Goal: Task Accomplishment & Management: Manage account settings

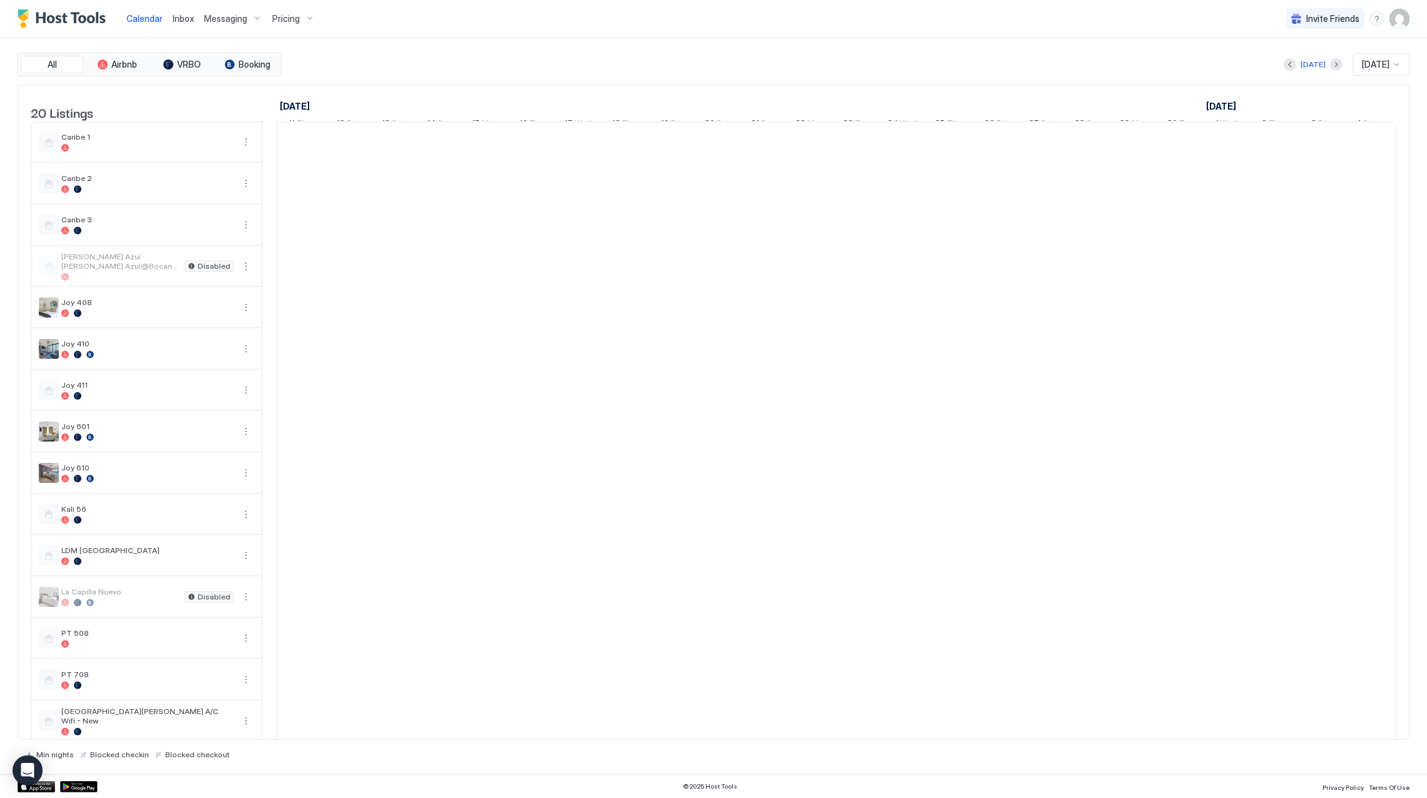
scroll to position [0, 695]
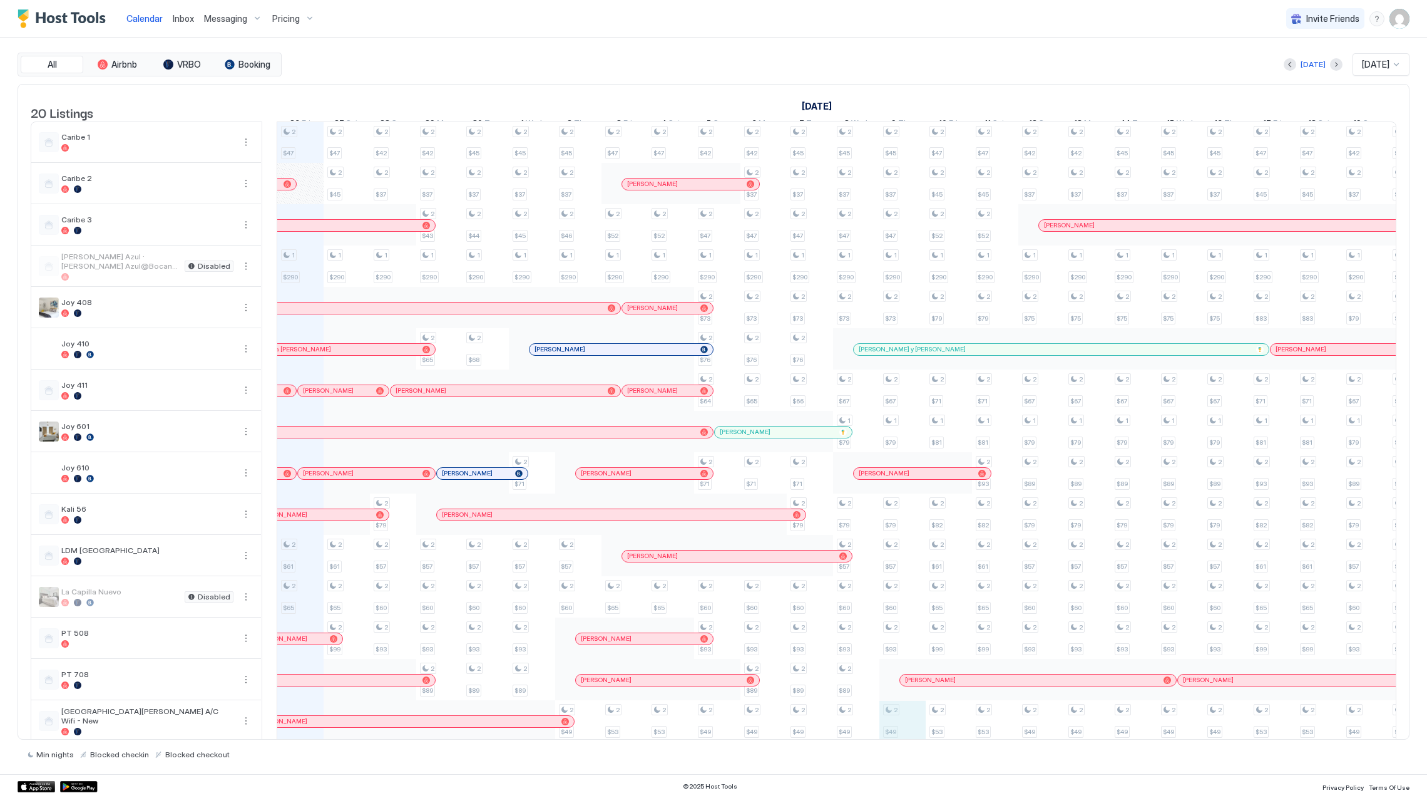
click at [910, 724] on div "2 $47 1 $290 2 $61 2 $65 2 $55 2 $41 2 $71 2 $52 2 $47 2 $45 1 $290 2 $61 2 $65…" at bounding box center [1064, 535] width 2965 height 826
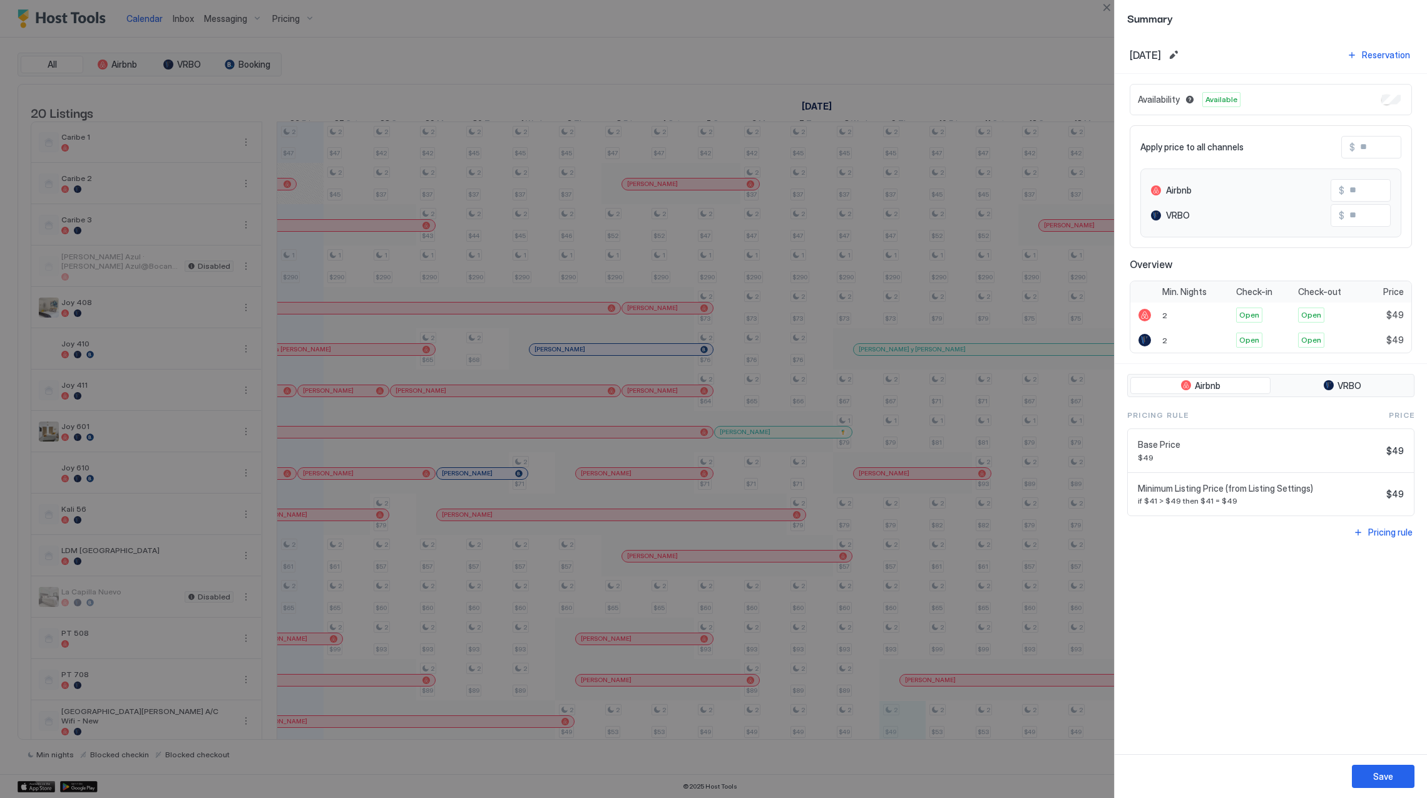
click at [907, 729] on div at bounding box center [713, 399] width 1427 height 798
click at [831, 563] on div at bounding box center [713, 399] width 1427 height 798
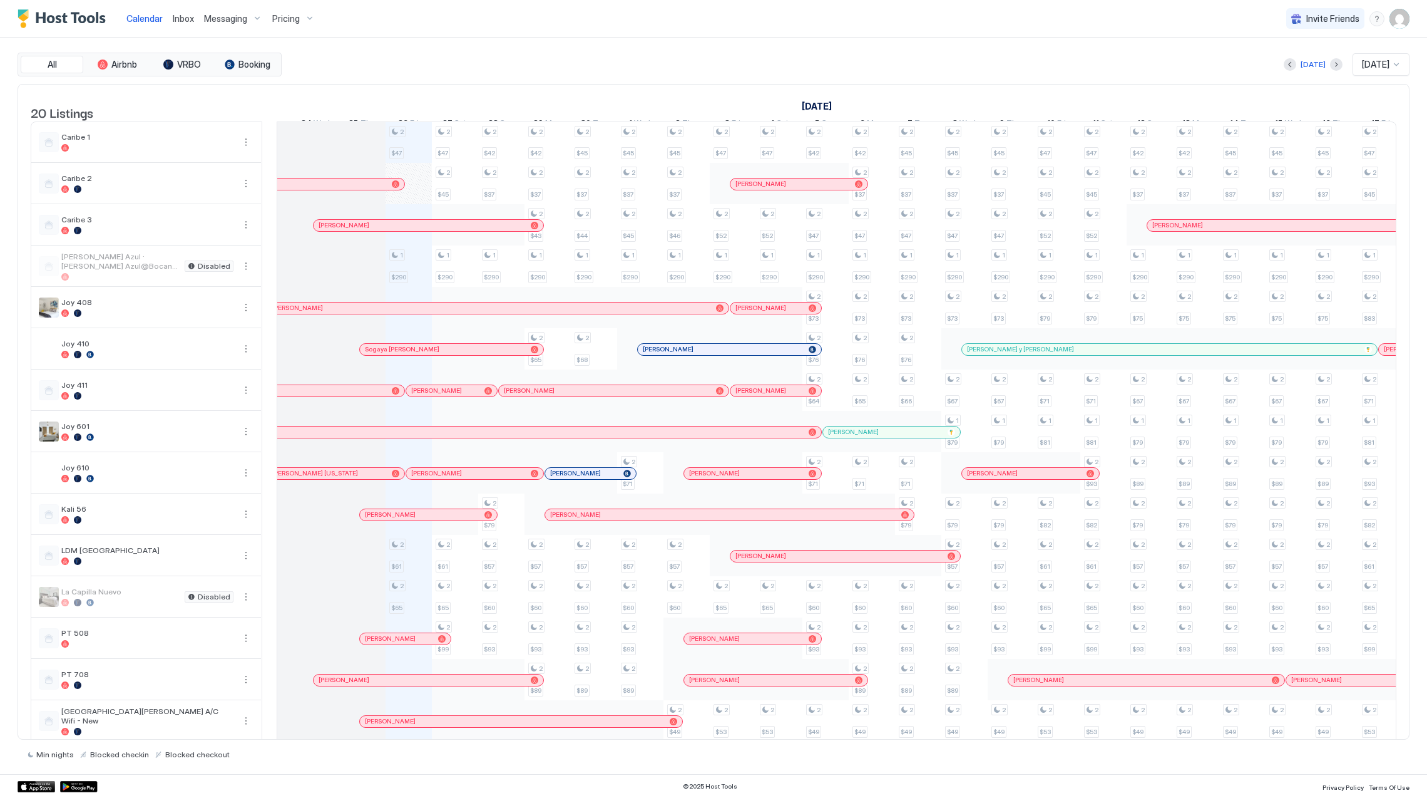
scroll to position [0, 0]
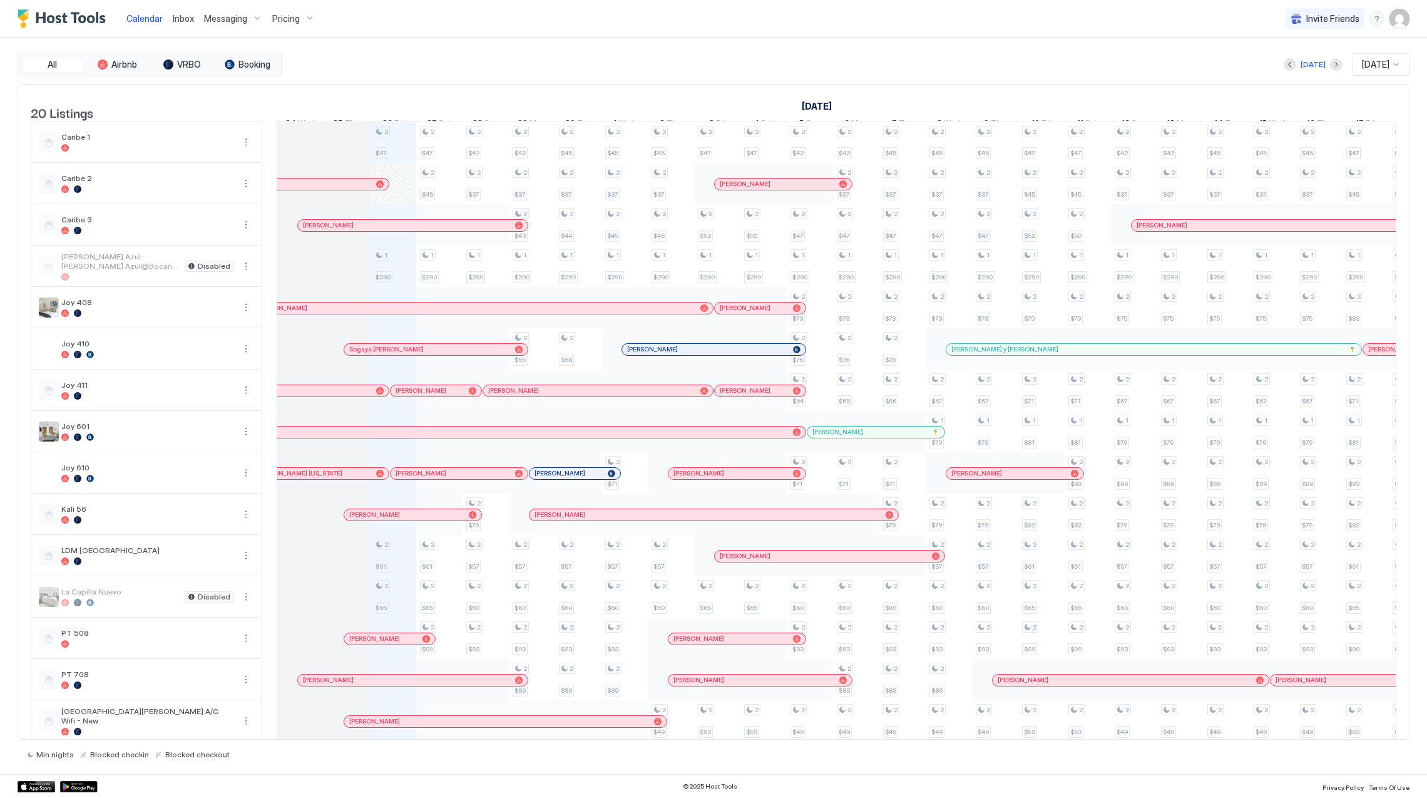
click at [182, 26] on div "Inbox" at bounding box center [183, 18] width 31 height 23
click at [185, 15] on span "Inbox" at bounding box center [183, 18] width 21 height 11
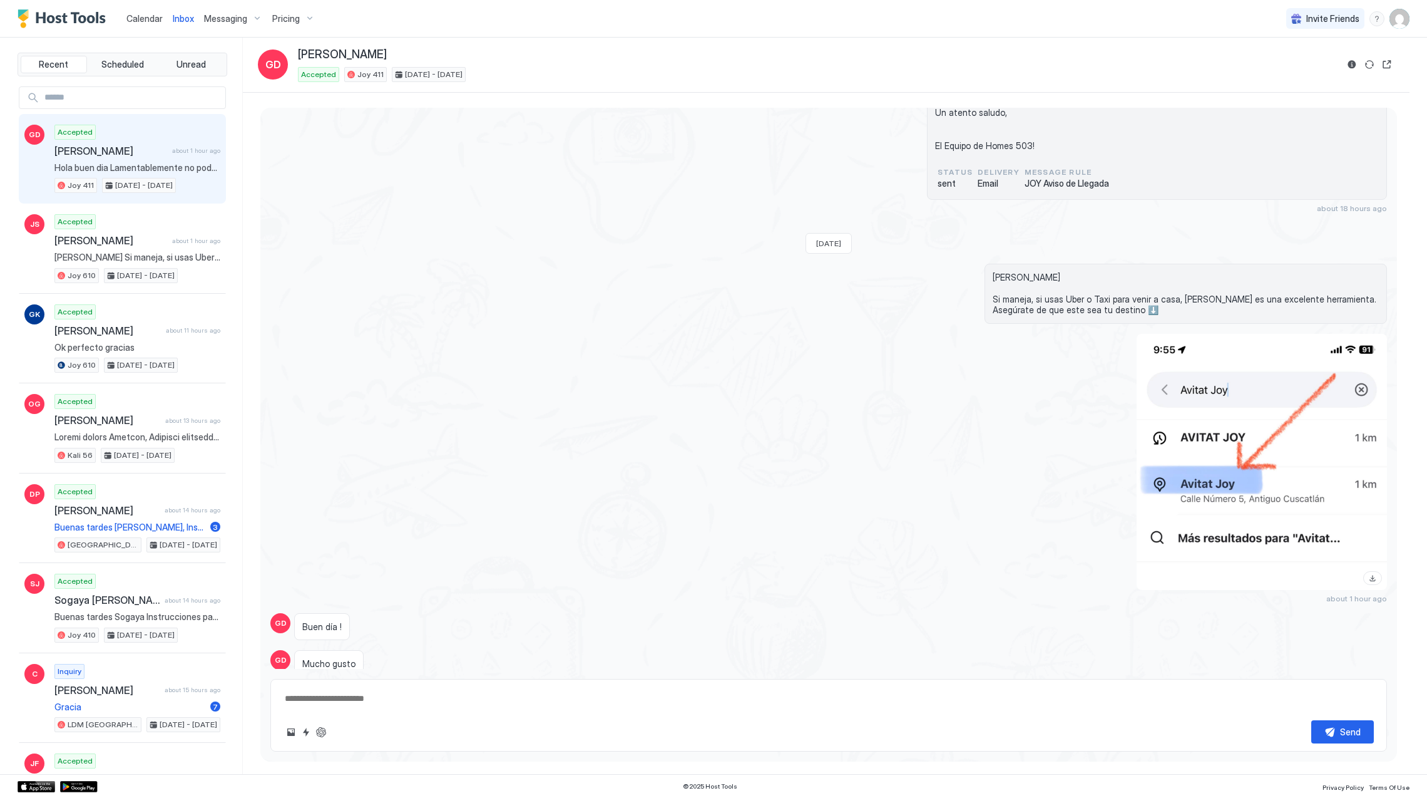
scroll to position [1541, 0]
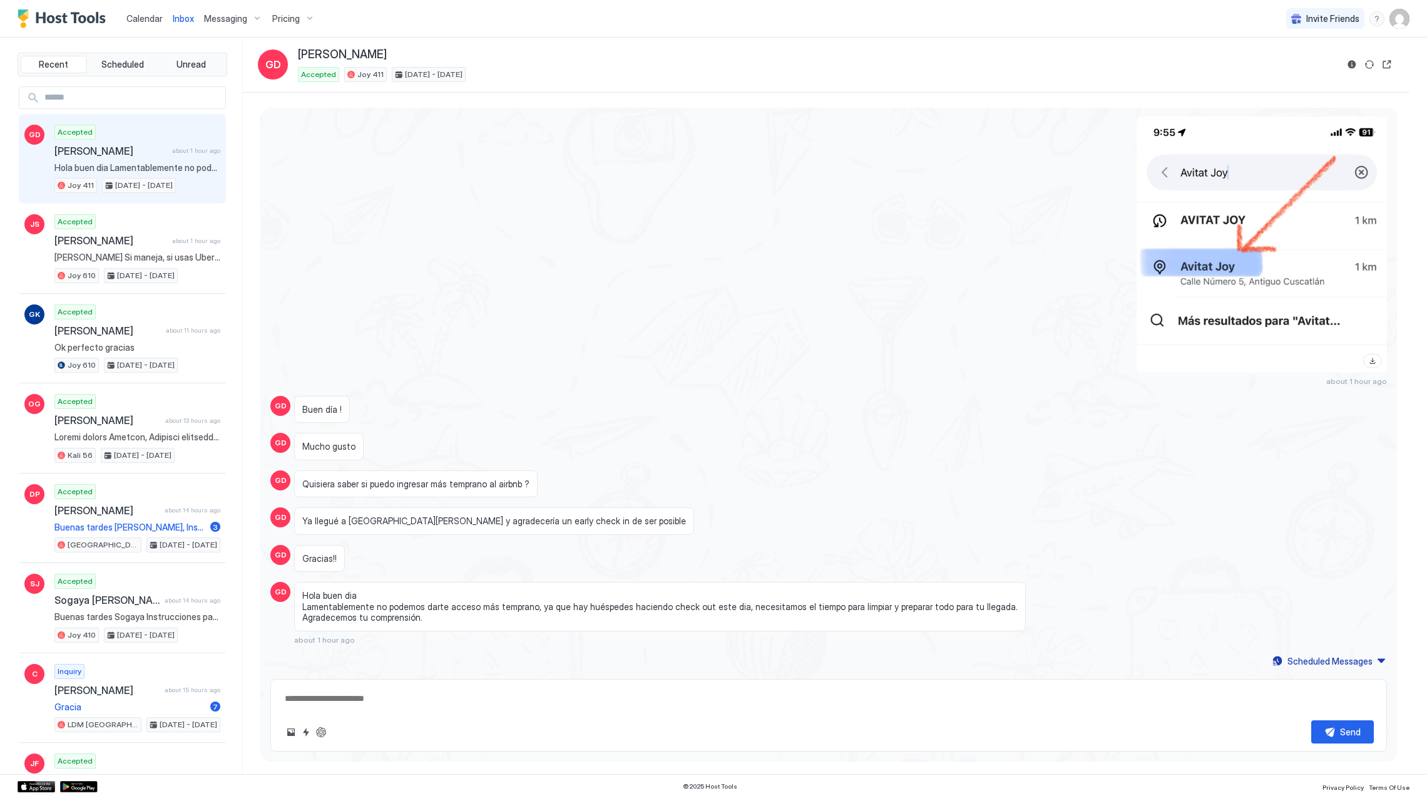
type textarea "*"
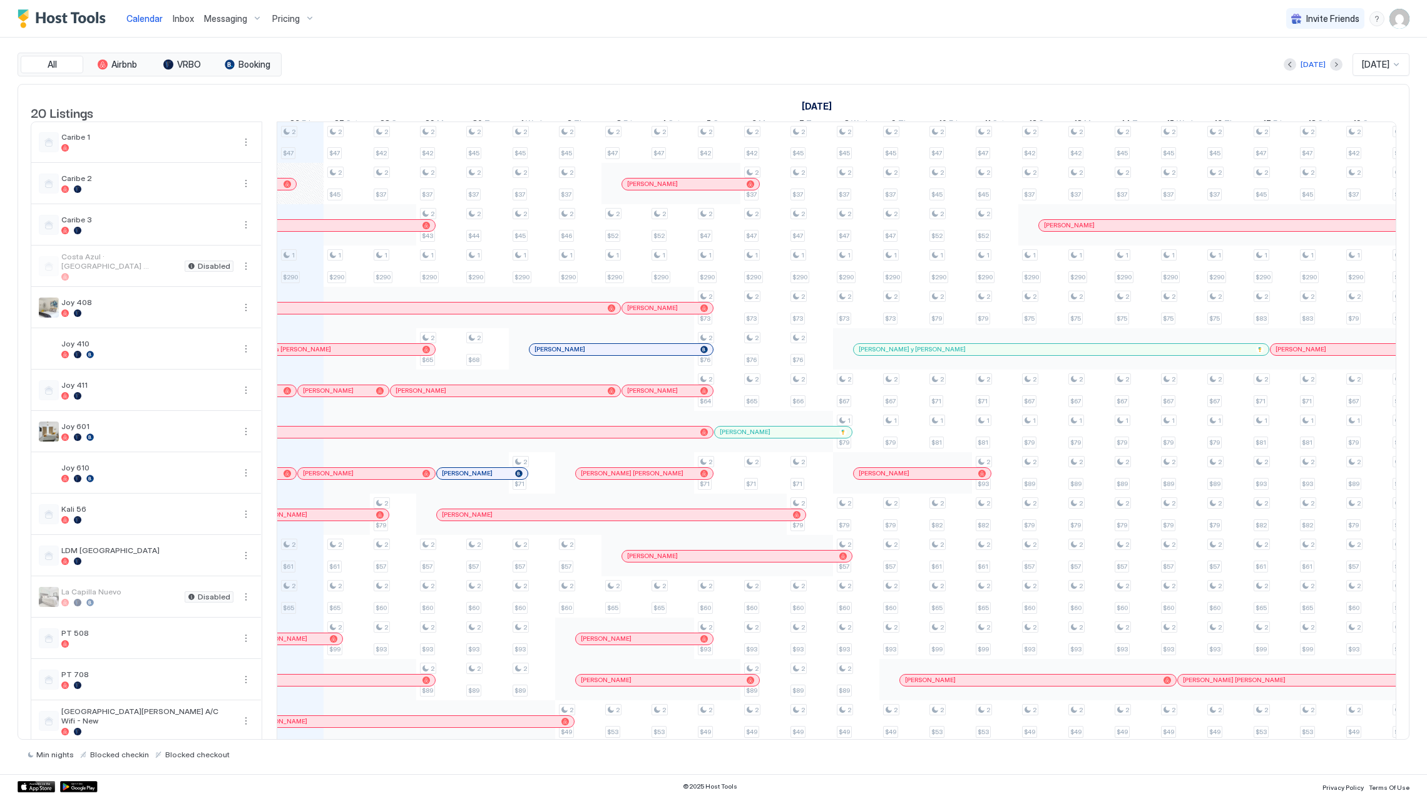
click at [89, 16] on img "Host Tools Logo" at bounding box center [65, 18] width 94 height 19
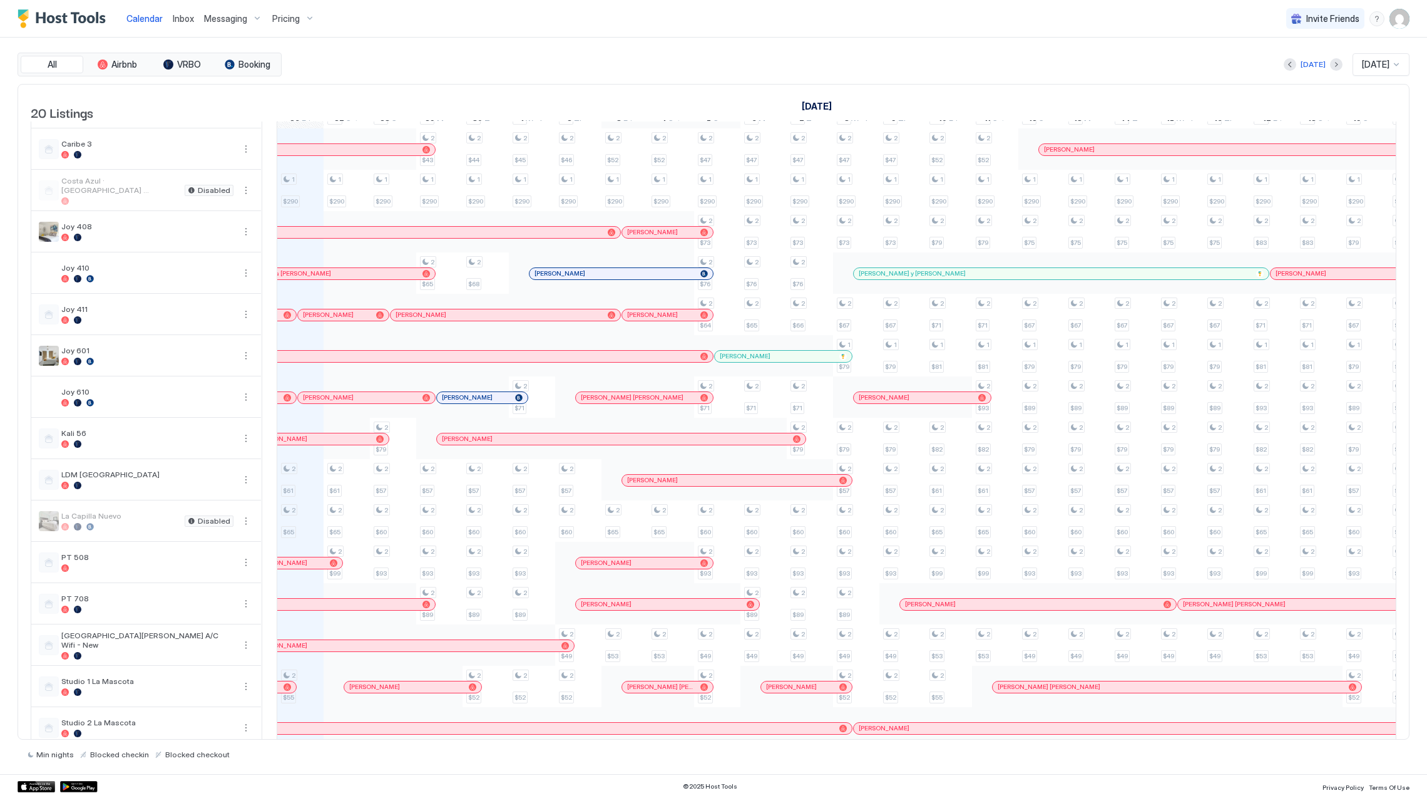
scroll to position [83, 0]
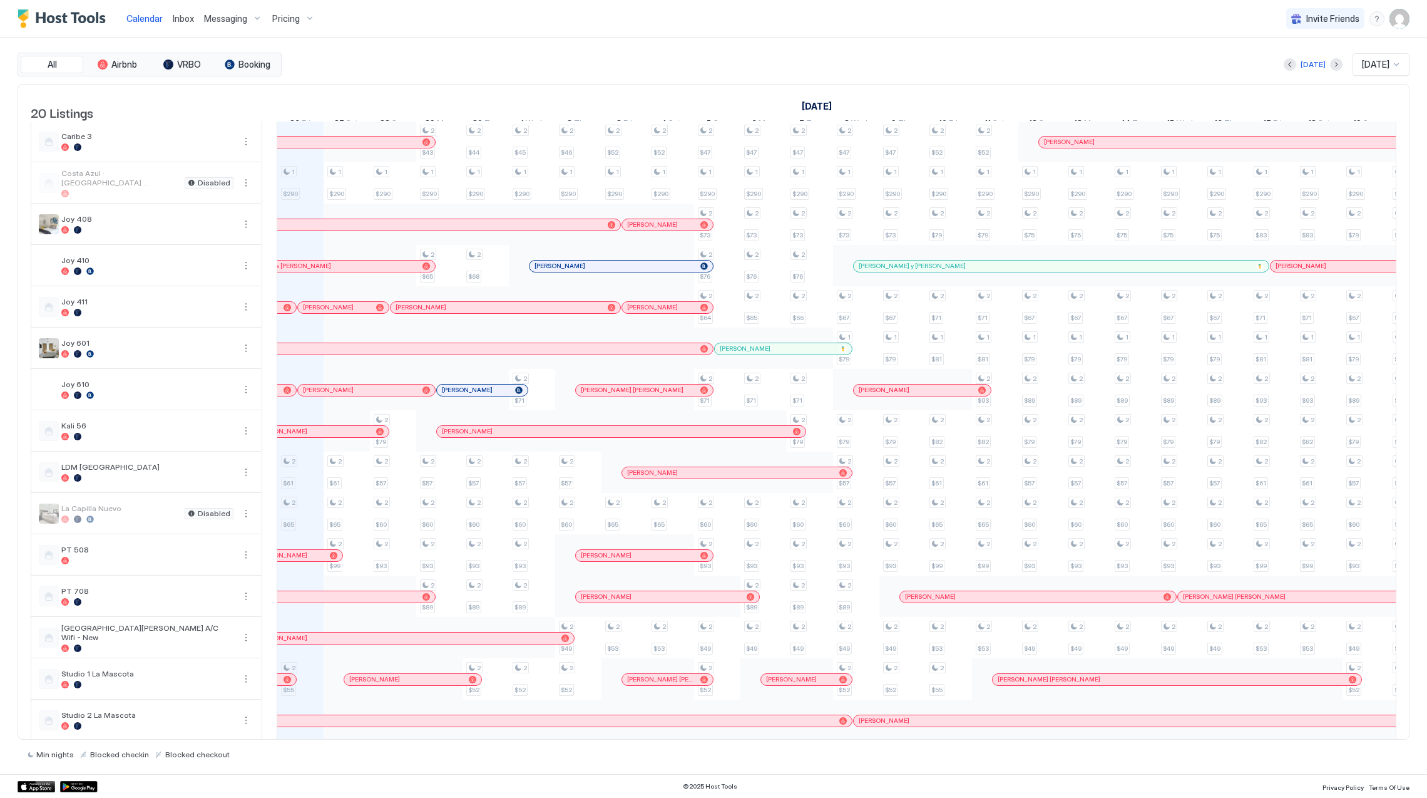
click at [386, 354] on div at bounding box center [386, 349] width 10 height 10
click at [217, 285] on div "Joy 410" at bounding box center [146, 265] width 230 height 40
click at [280, 19] on span "Pricing" at bounding box center [286, 18] width 28 height 11
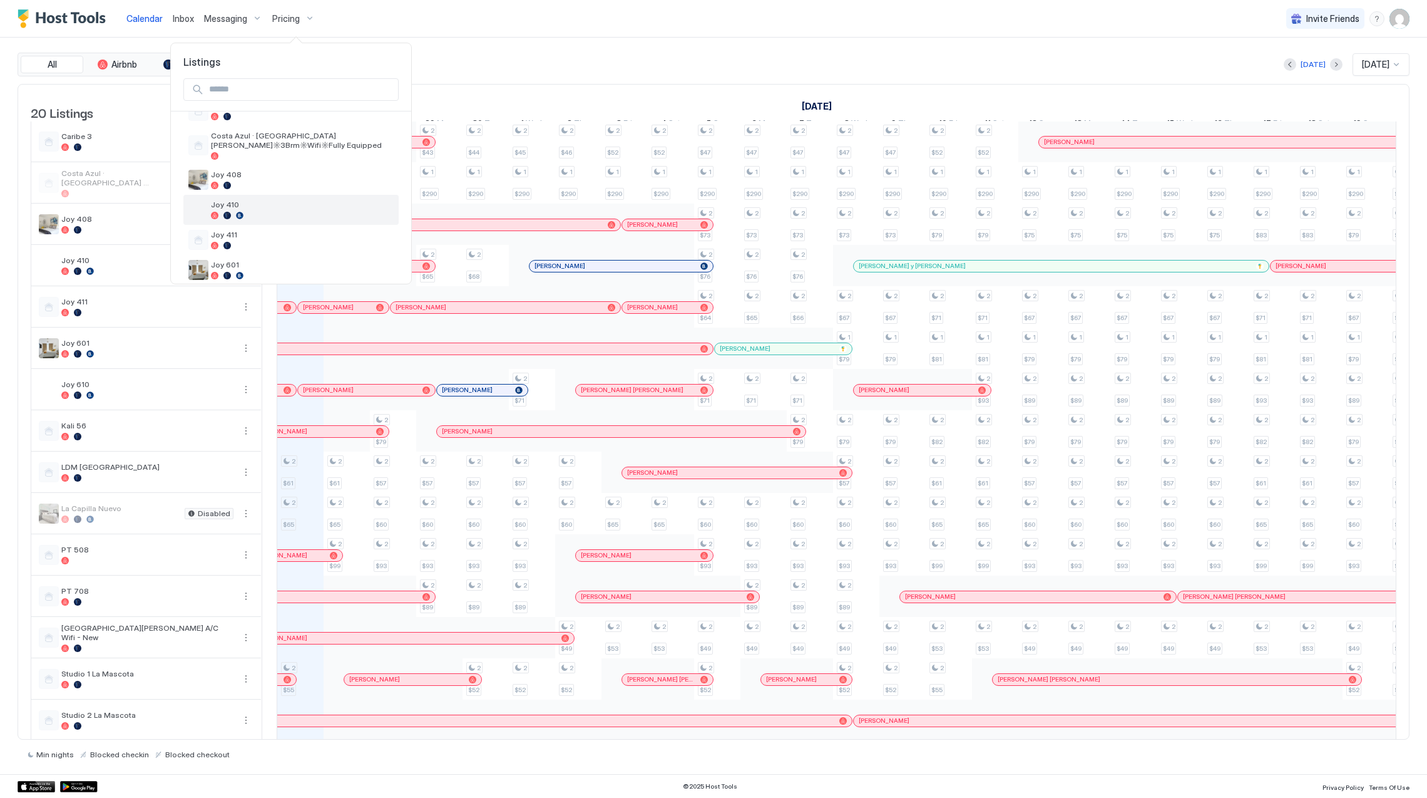
scroll to position [167, 0]
click at [304, 224] on div at bounding box center [302, 223] width 183 height 8
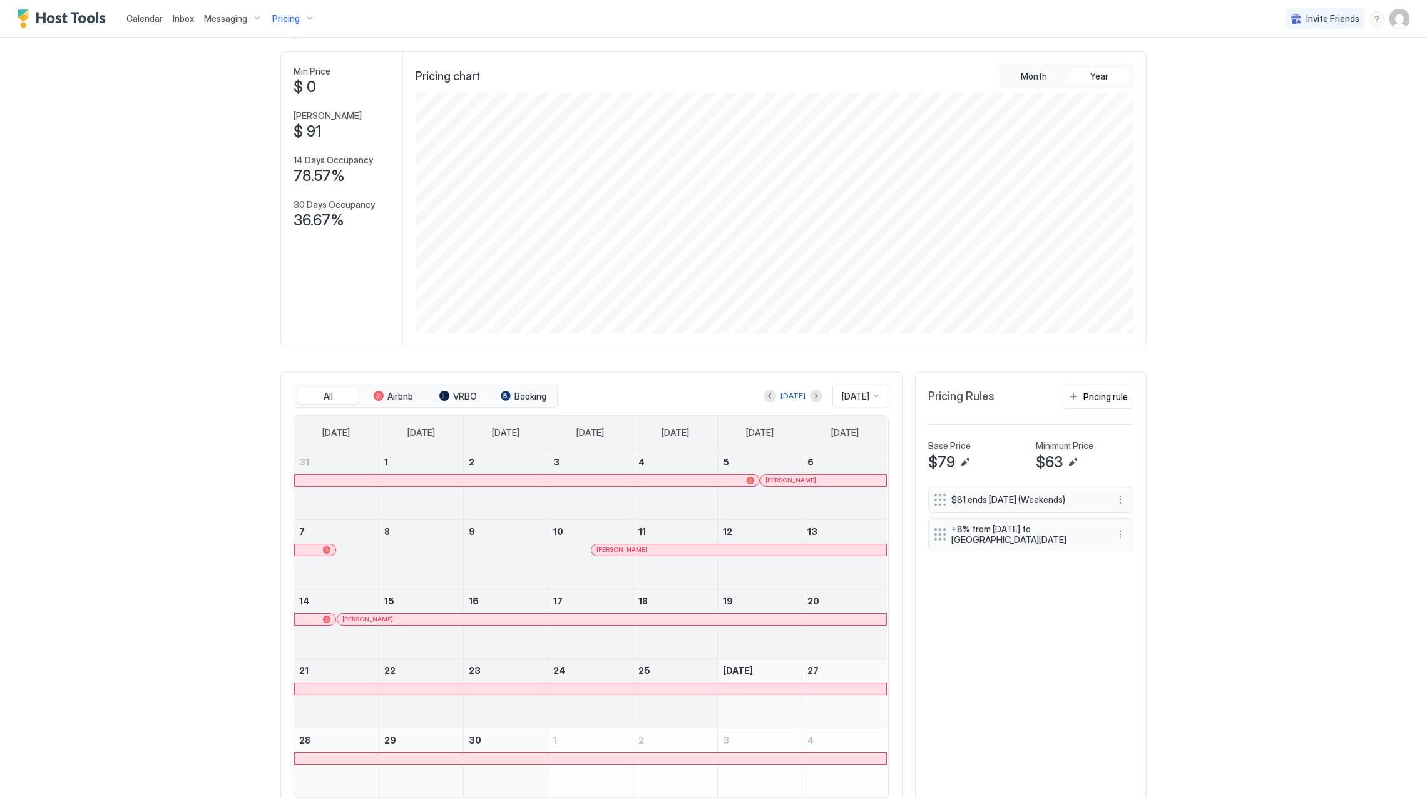
scroll to position [100, 0]
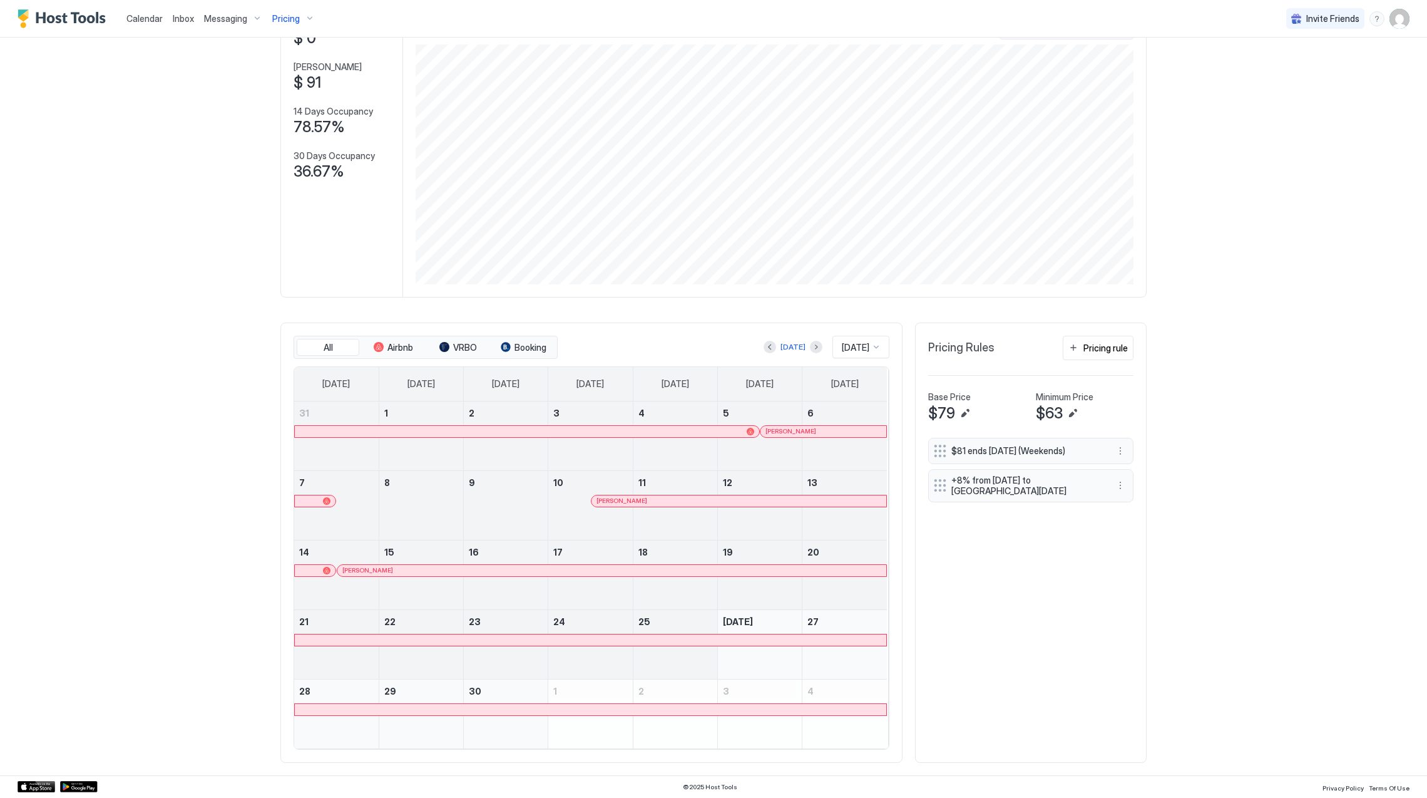
click at [597, 426] on div at bounding box center [527, 431] width 465 height 11
click at [793, 429] on div at bounding box center [798, 431] width 10 height 10
click at [806, 567] on div at bounding box center [811, 570] width 10 height 10
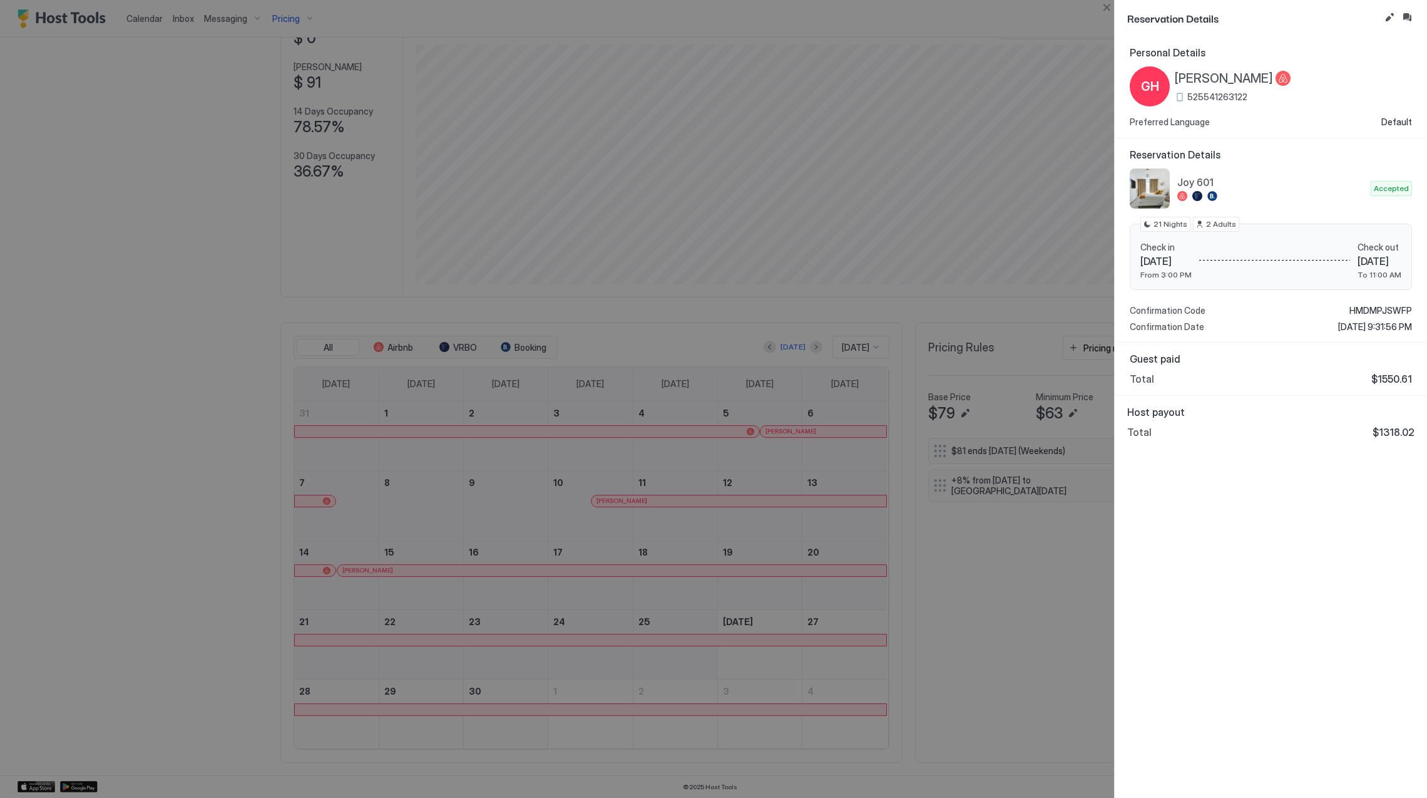
click at [642, 498] on div at bounding box center [713, 399] width 1427 height 798
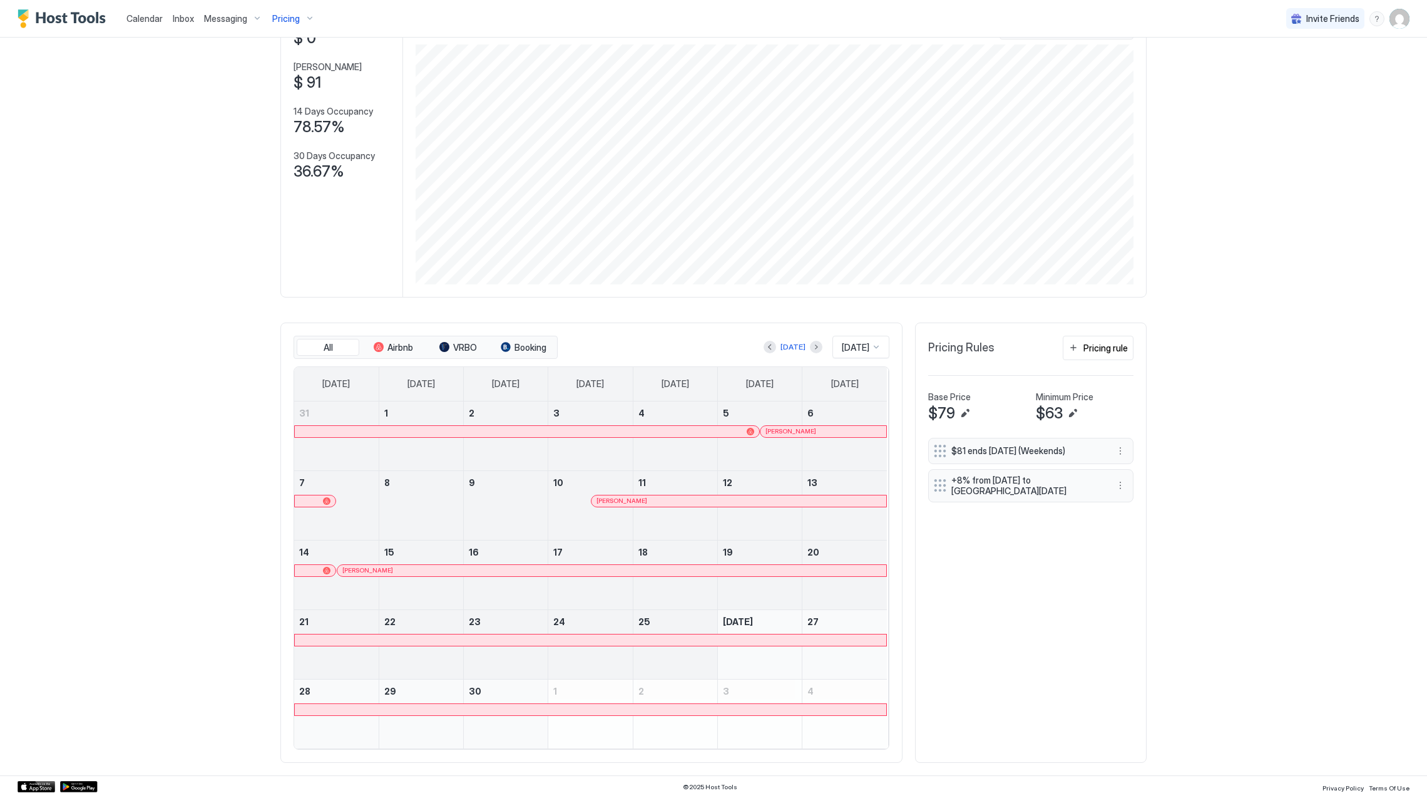
click at [643, 499] on div at bounding box center [648, 501] width 10 height 10
click at [465, 568] on div at bounding box center [470, 570] width 10 height 10
click at [484, 297] on div "Joy 601 Synced about 9 hours ago Min Price $ 0 Max Price $ 91 14 Days Occupancy…" at bounding box center [713, 373] width 866 height 804
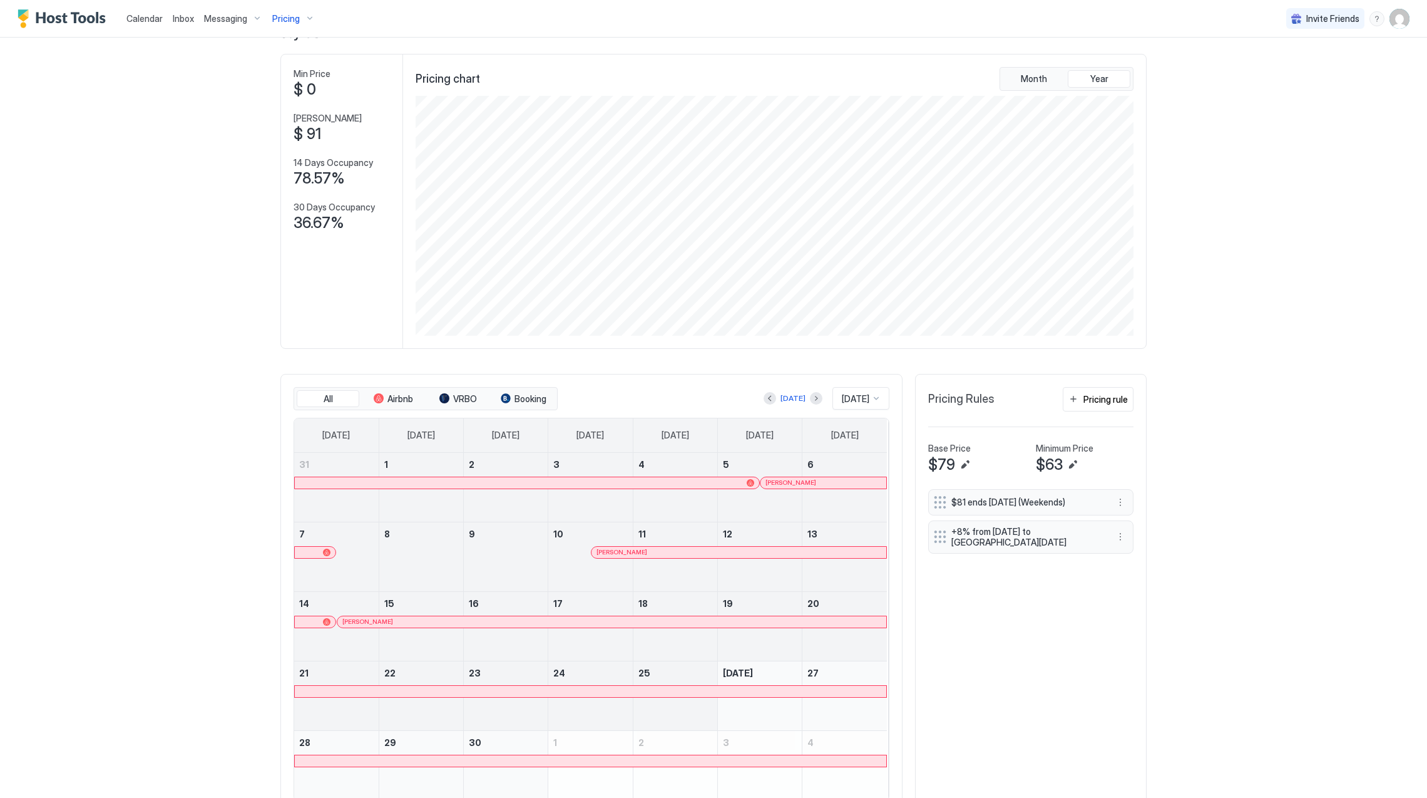
scroll to position [16, 0]
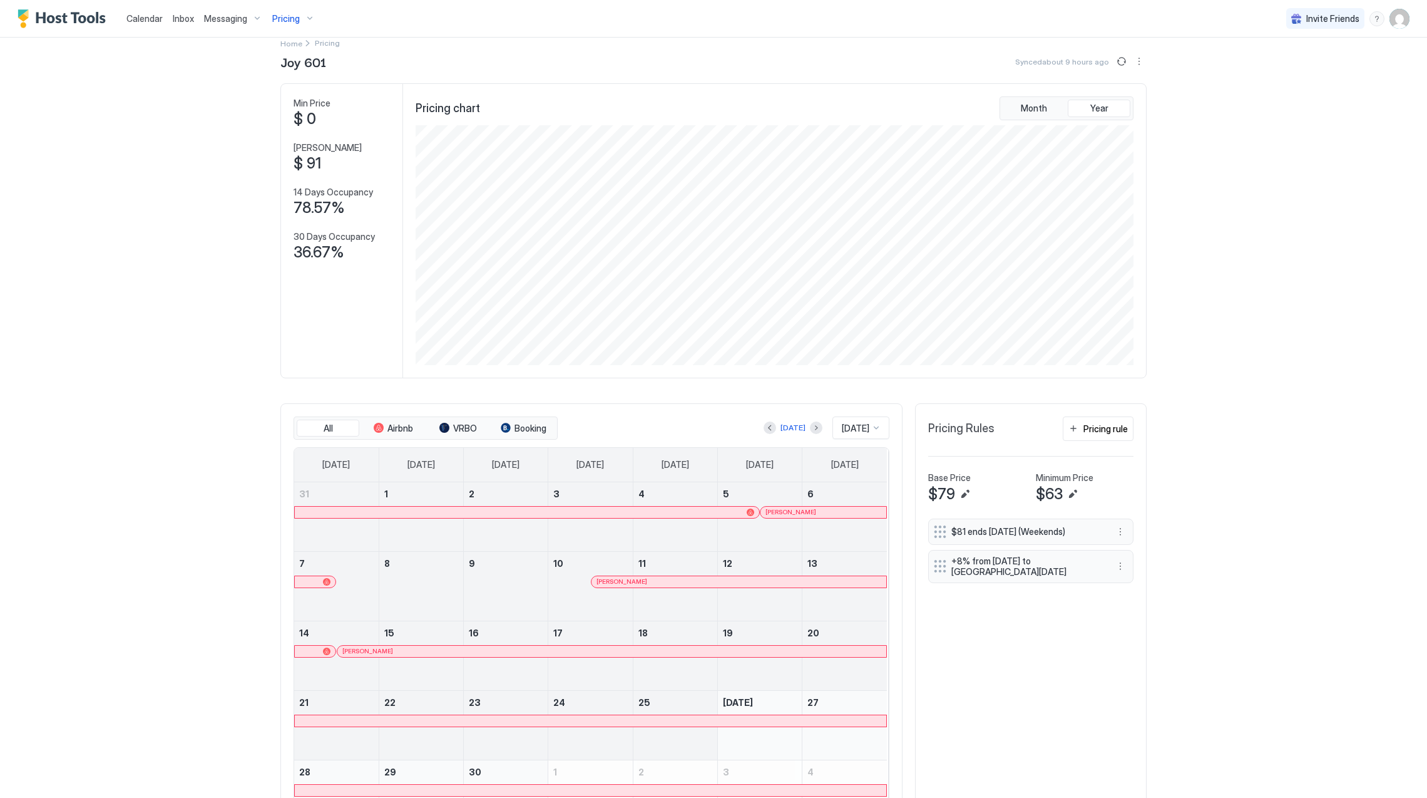
click at [294, 14] on span "Pricing" at bounding box center [286, 18] width 28 height 11
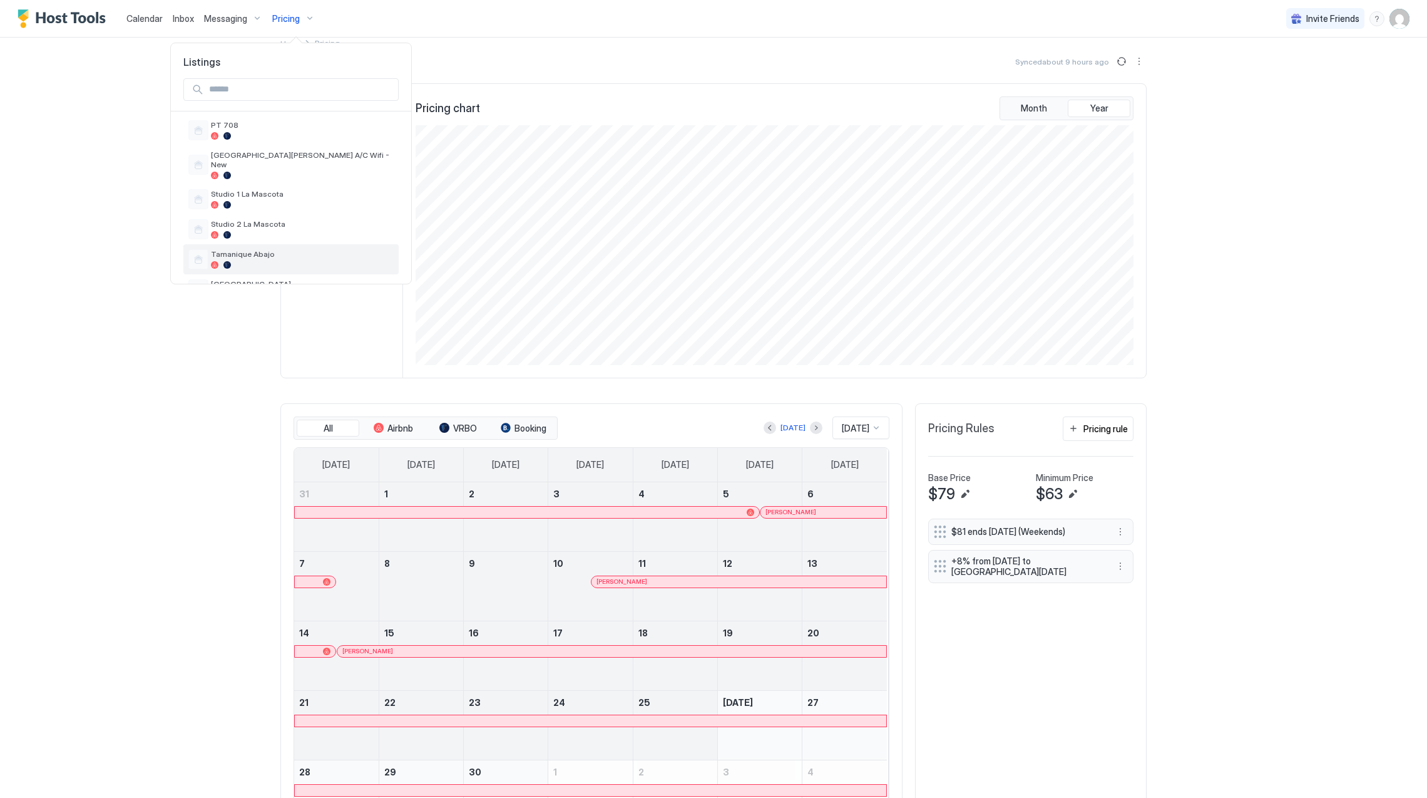
scroll to position [404, 0]
click at [306, 219] on span "Studio 1 La Mascota" at bounding box center [302, 223] width 183 height 9
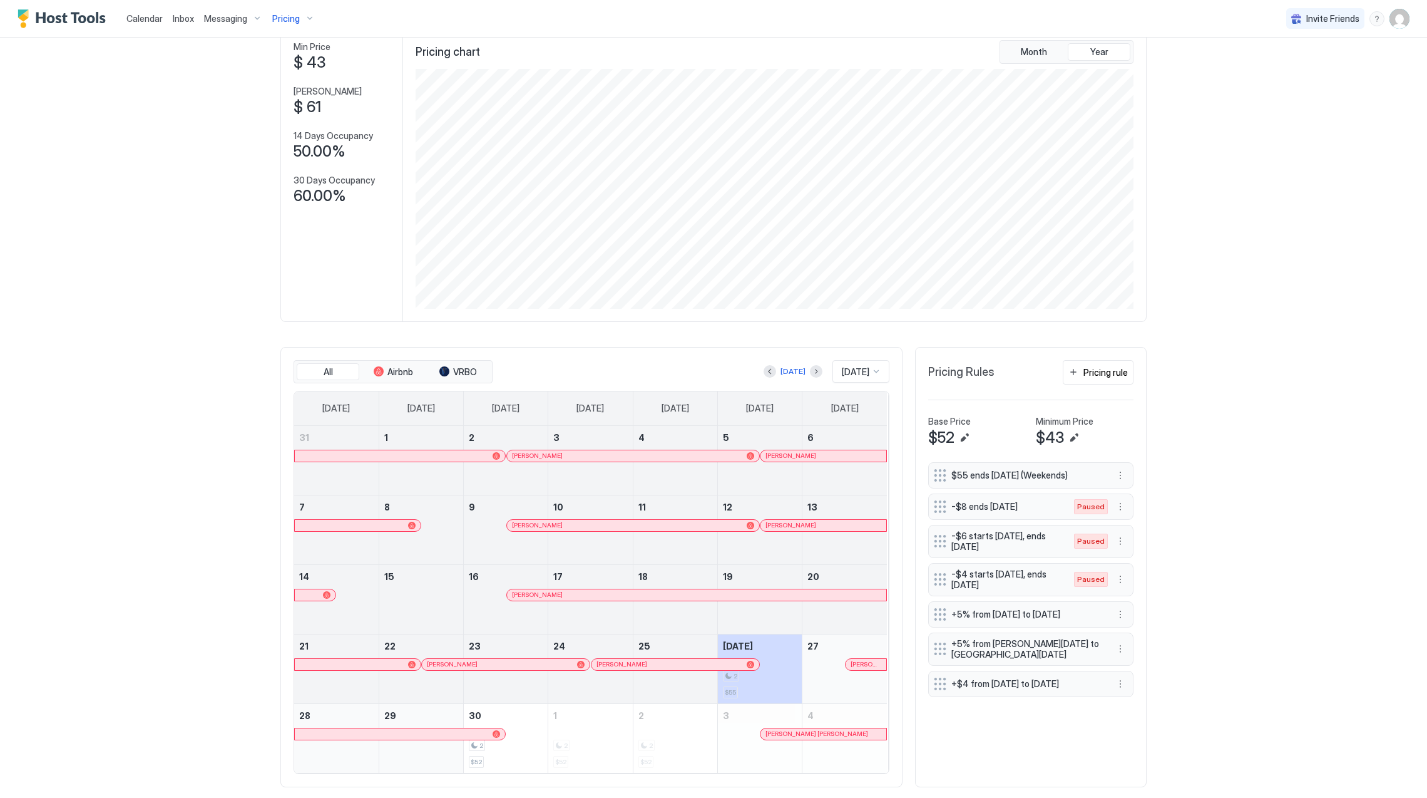
scroll to position [100, 0]
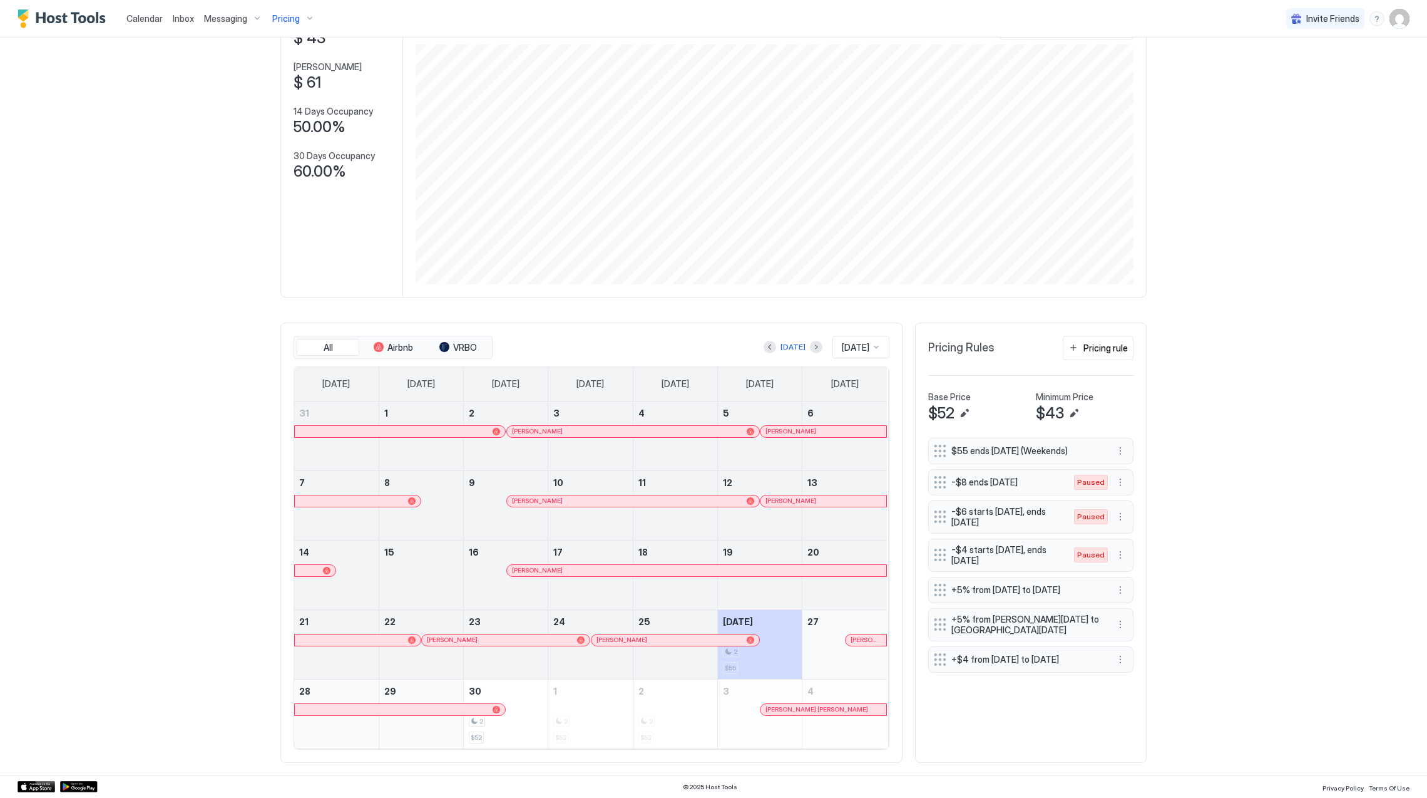
click at [487, 426] on div at bounding box center [400, 431] width 210 height 11
click at [618, 433] on div at bounding box center [623, 431] width 10 height 10
click at [783, 431] on div at bounding box center [788, 431] width 10 height 10
click at [580, 506] on link "[PERSON_NAME]" at bounding box center [634, 501] width 254 height 13
click at [803, 500] on div at bounding box center [808, 501] width 10 height 10
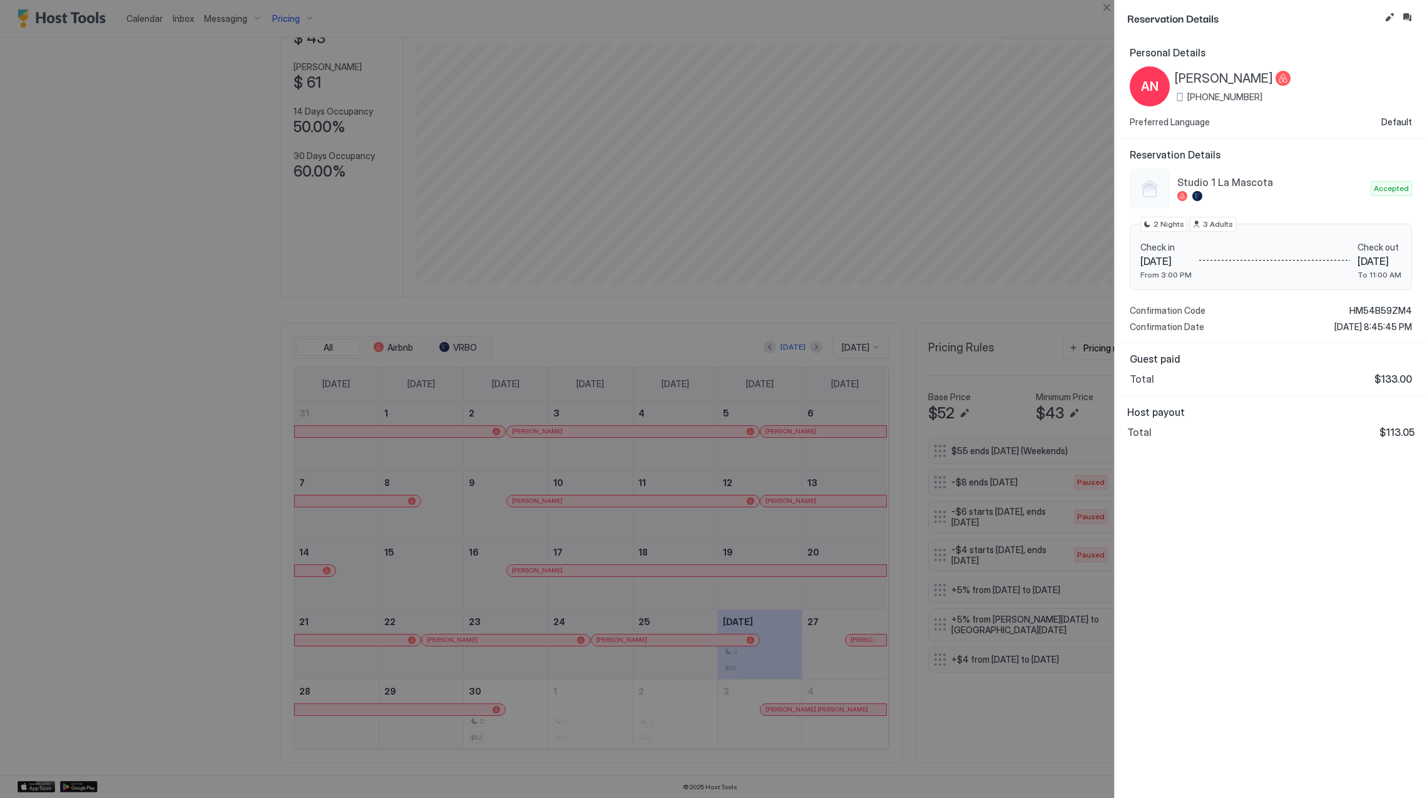
click at [865, 522] on div at bounding box center [713, 399] width 1427 height 798
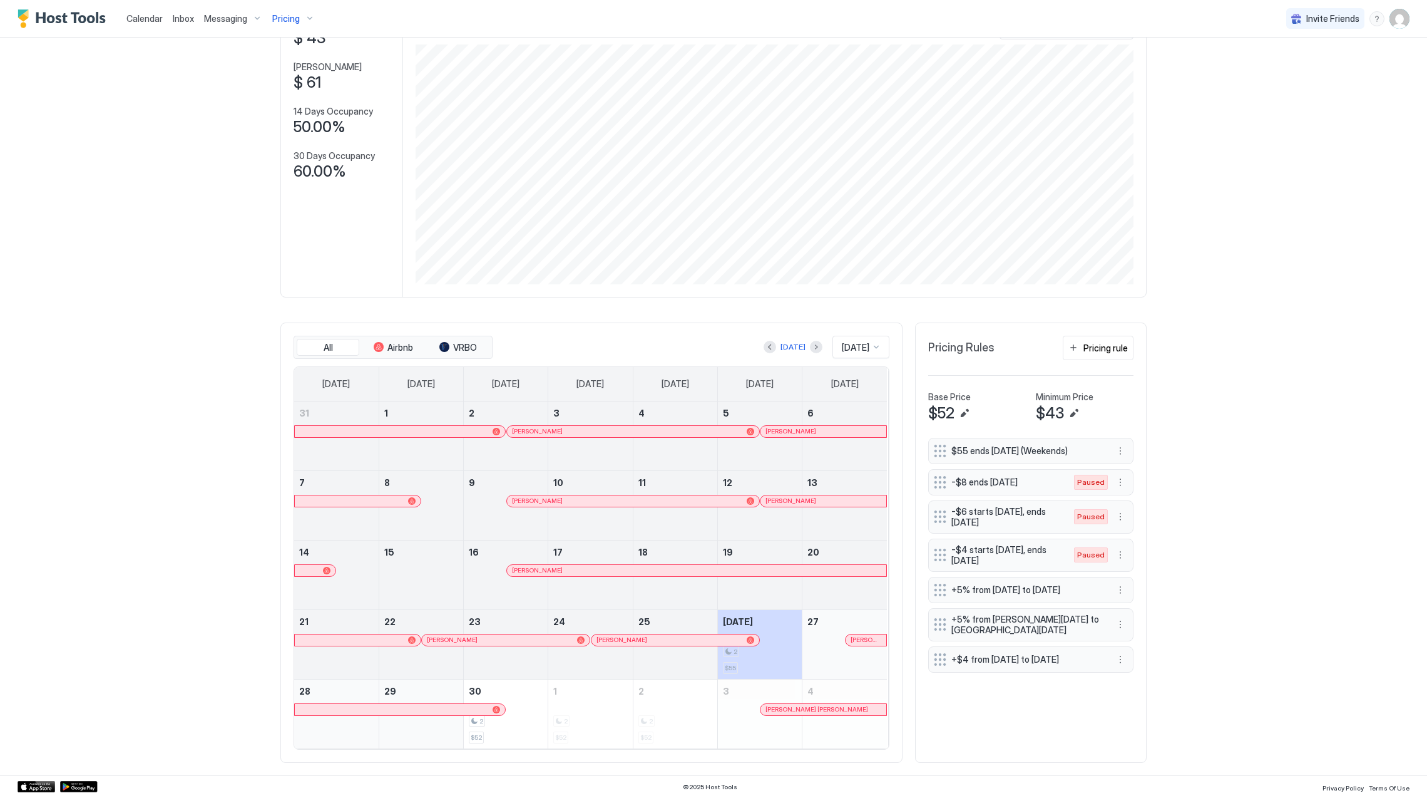
click at [537, 565] on div "[PERSON_NAME]" at bounding box center [697, 570] width 380 height 11
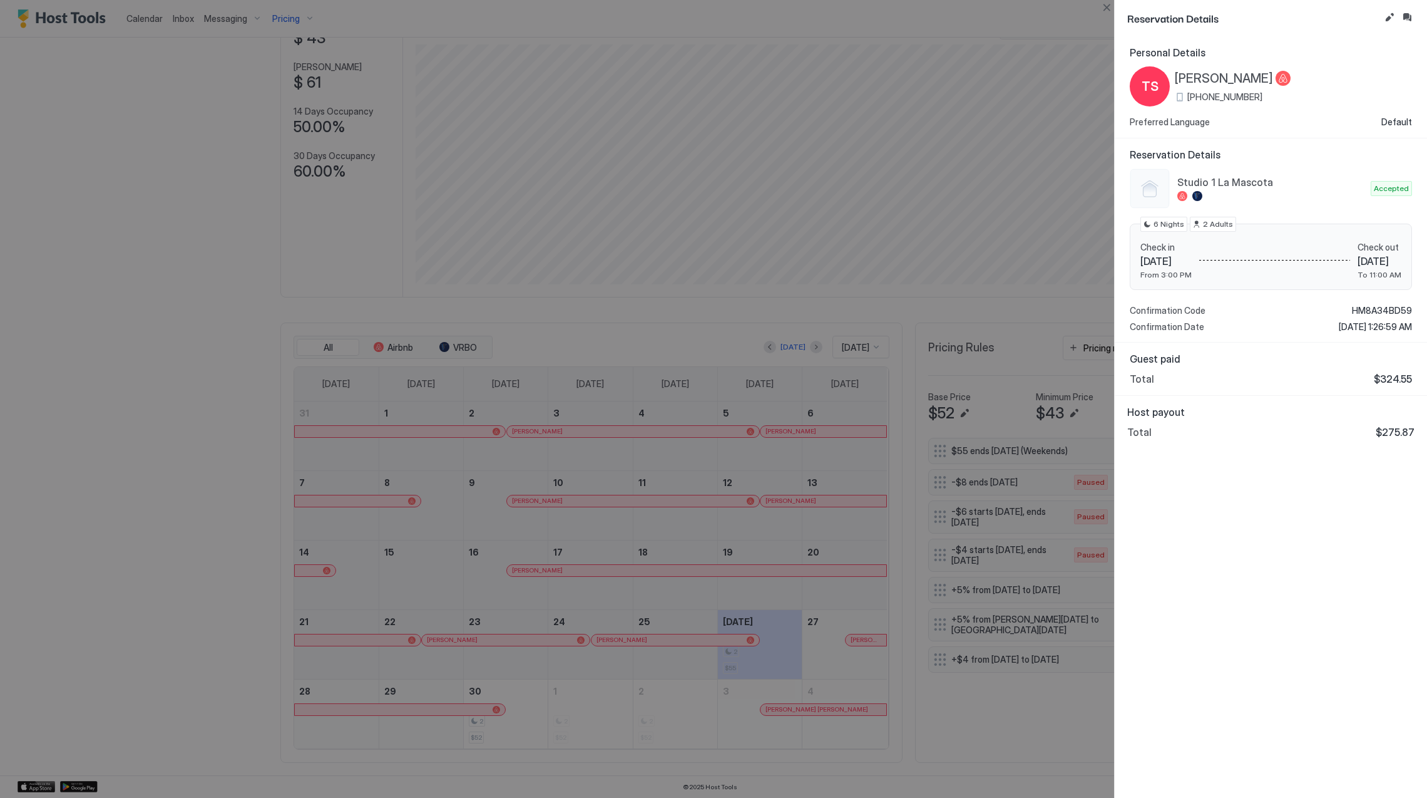
click at [674, 545] on div at bounding box center [713, 399] width 1427 height 798
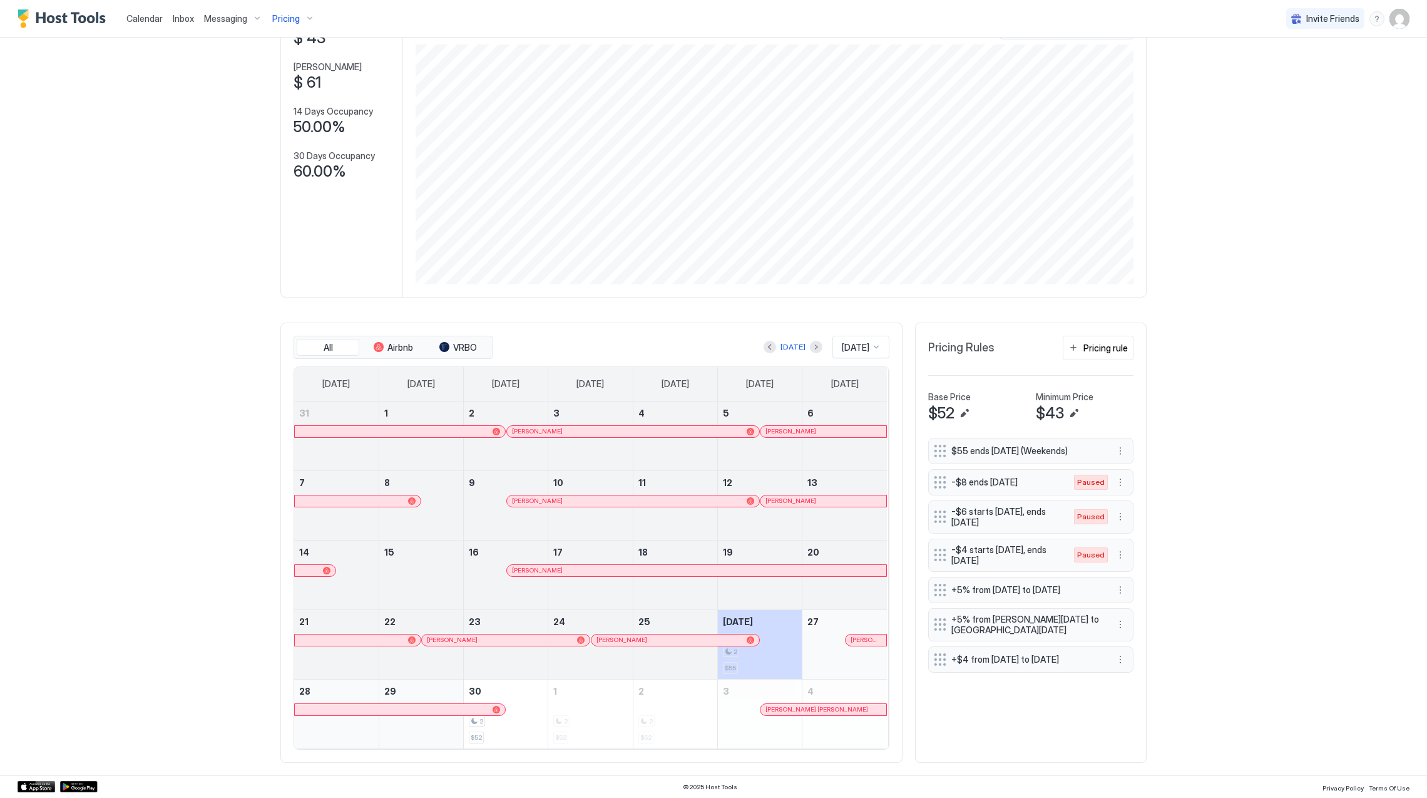
click at [461, 640] on div at bounding box center [466, 640] width 10 height 10
click at [537, 637] on div at bounding box center [542, 640] width 10 height 10
click at [605, 639] on div at bounding box center [610, 640] width 10 height 10
click at [671, 639] on div at bounding box center [676, 640] width 10 height 10
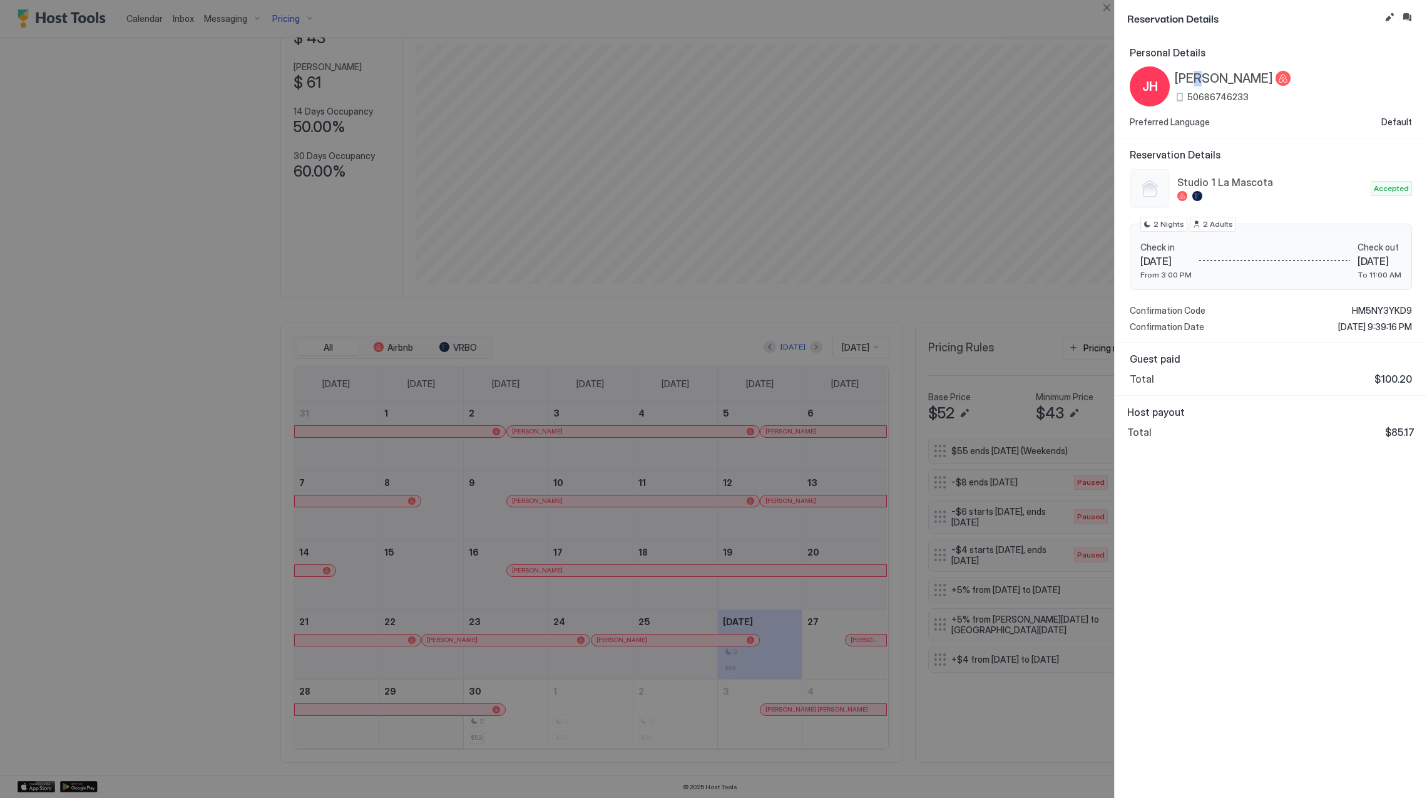
click at [1197, 78] on span "[PERSON_NAME]" at bounding box center [1224, 79] width 98 height 16
click at [1367, 308] on span "HM5NY3YKD9" at bounding box center [1382, 310] width 60 height 11
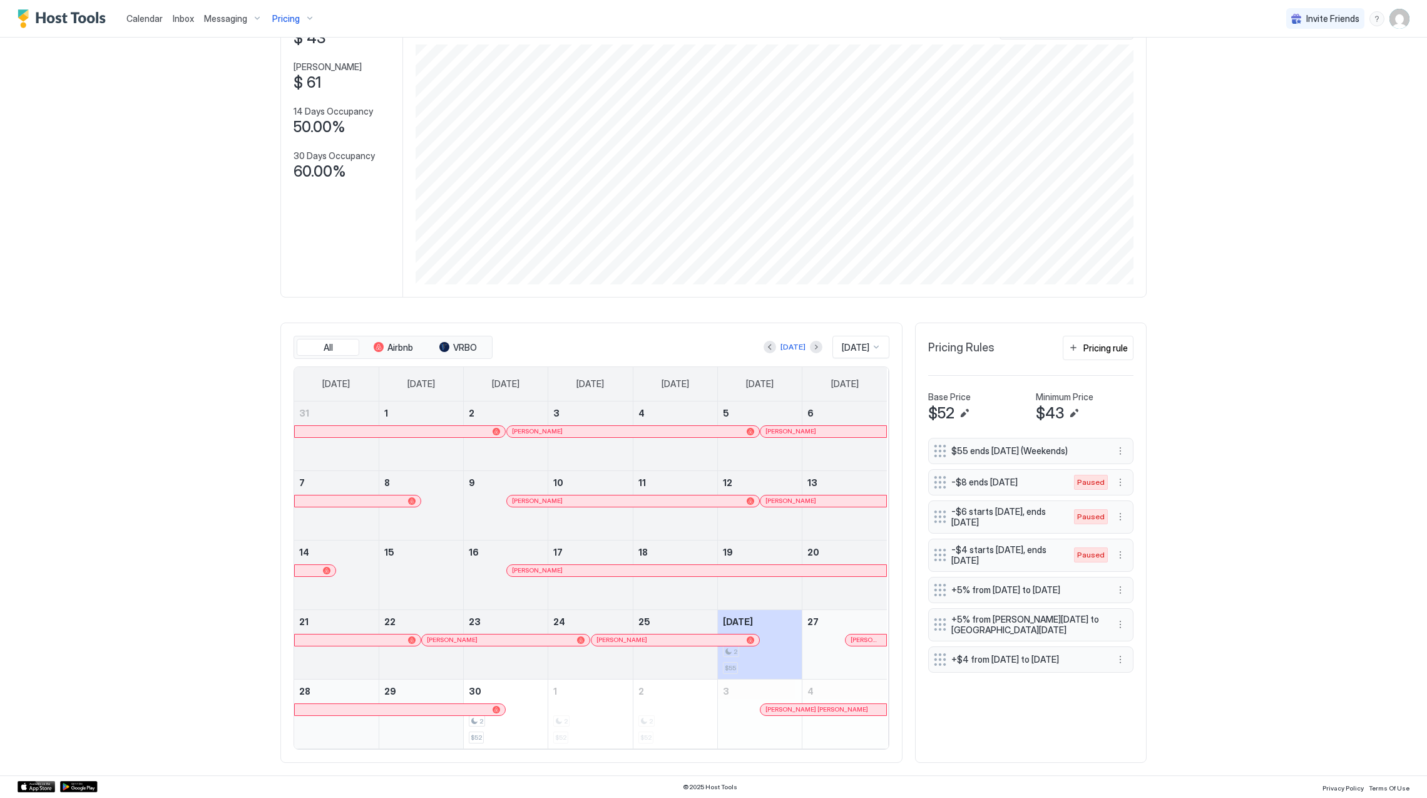
click at [875, 644] on div "[PERSON_NAME]" at bounding box center [866, 639] width 41 height 11
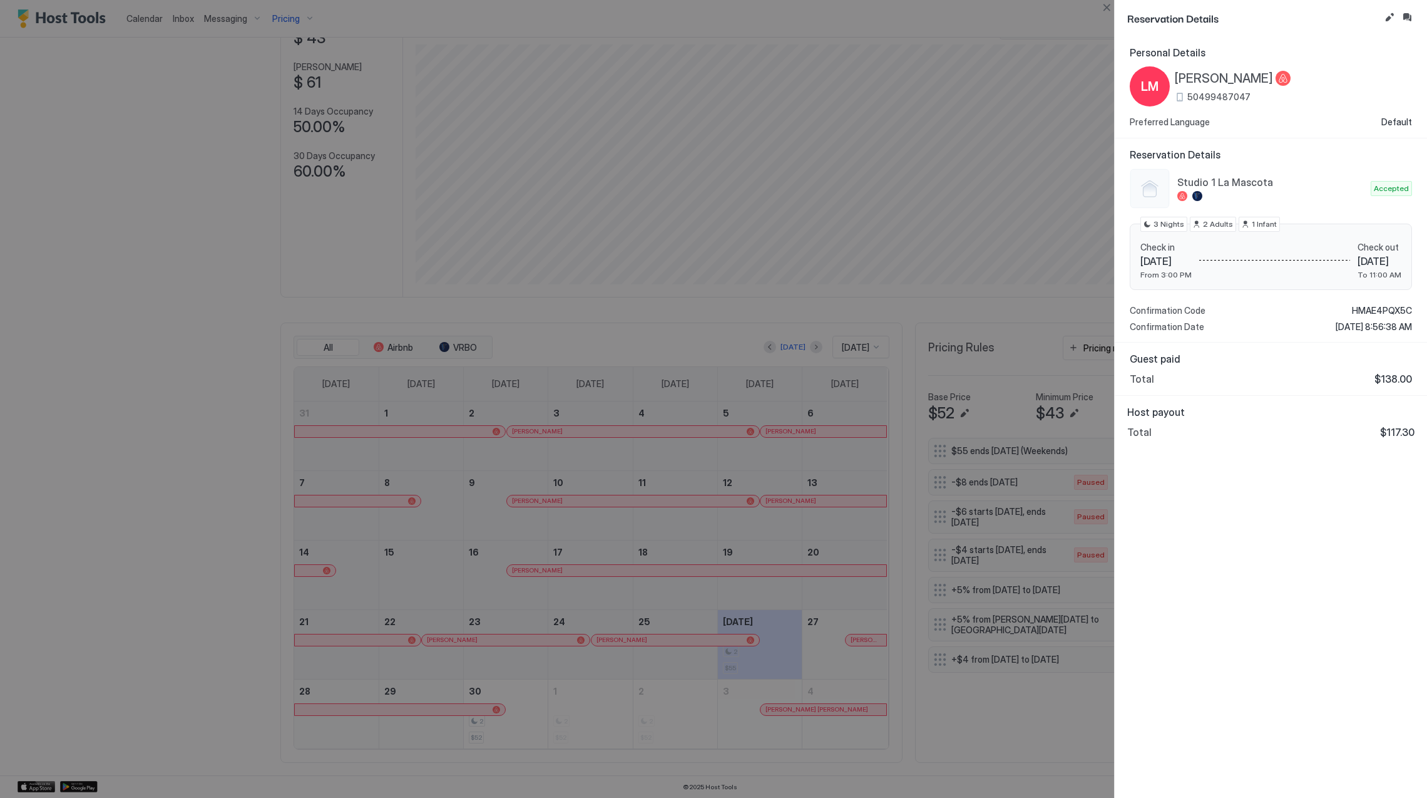
click at [768, 453] on div at bounding box center [713, 399] width 1427 height 798
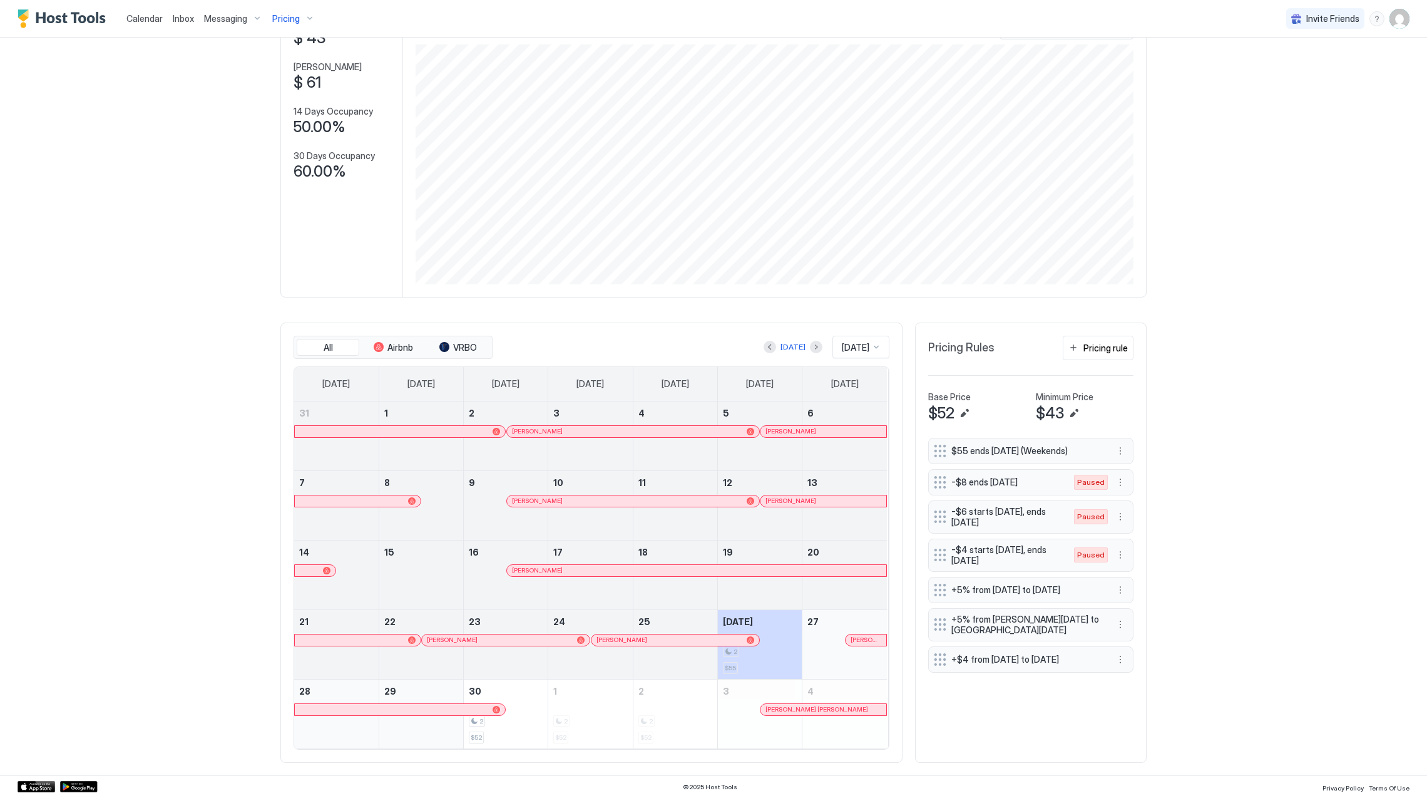
click at [296, 16] on span "Pricing" at bounding box center [286, 18] width 28 height 11
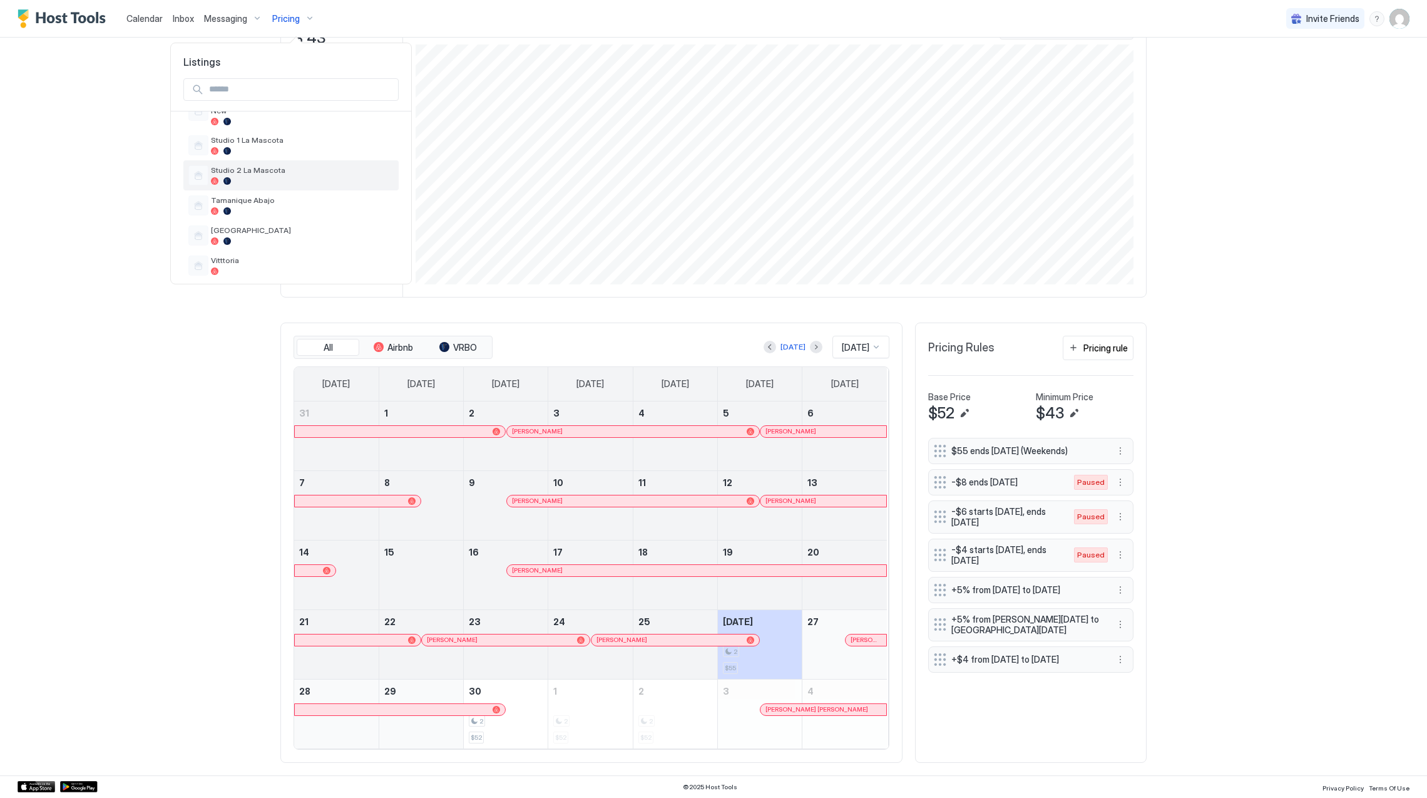
click at [289, 177] on div at bounding box center [302, 181] width 183 height 8
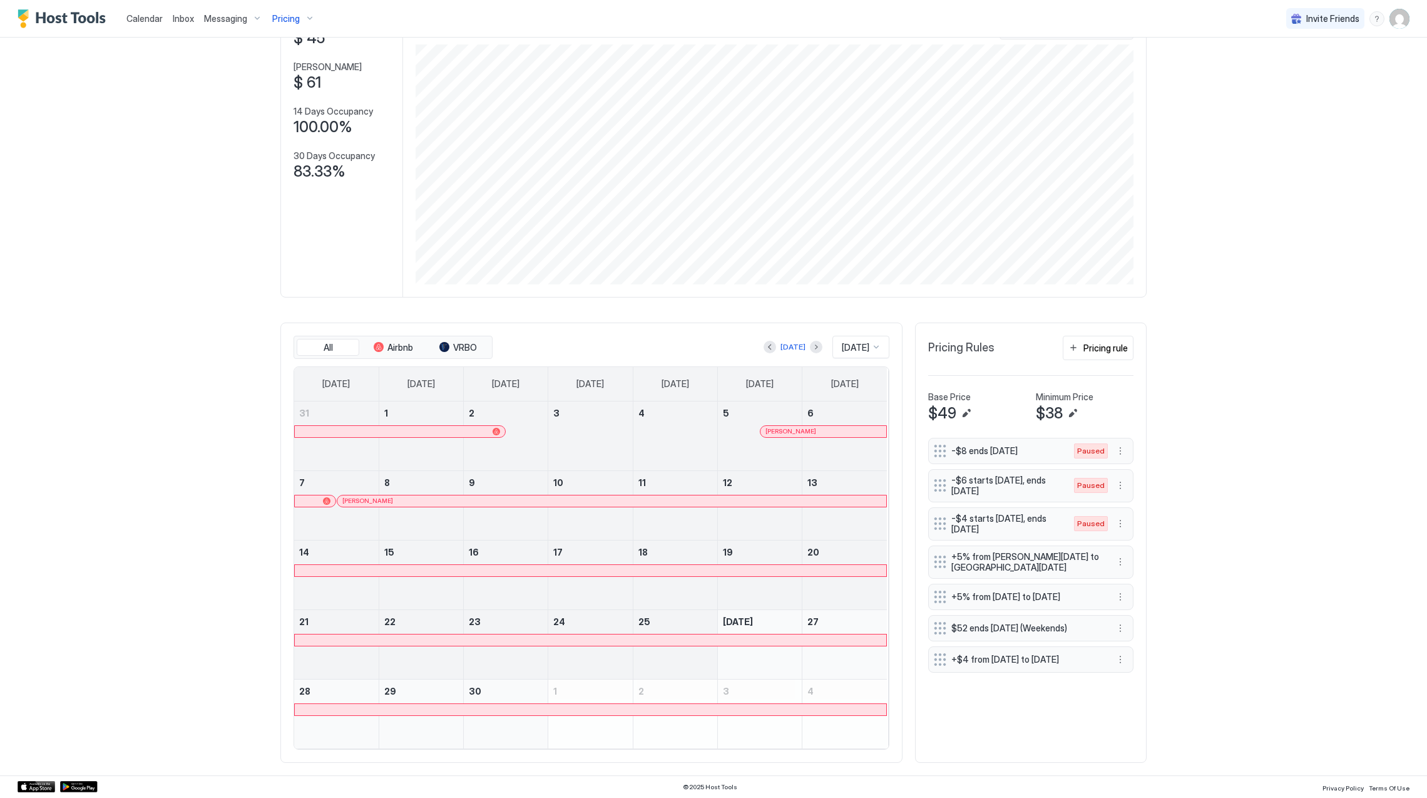
click at [429, 428] on div at bounding box center [400, 432] width 200 height 8
click at [790, 425] on link "[PERSON_NAME]" at bounding box center [823, 431] width 127 height 13
click at [786, 429] on div at bounding box center [791, 431] width 10 height 10
click at [575, 499] on div at bounding box center [580, 501] width 10 height 10
